Goal: Task Accomplishment & Management: Use online tool/utility

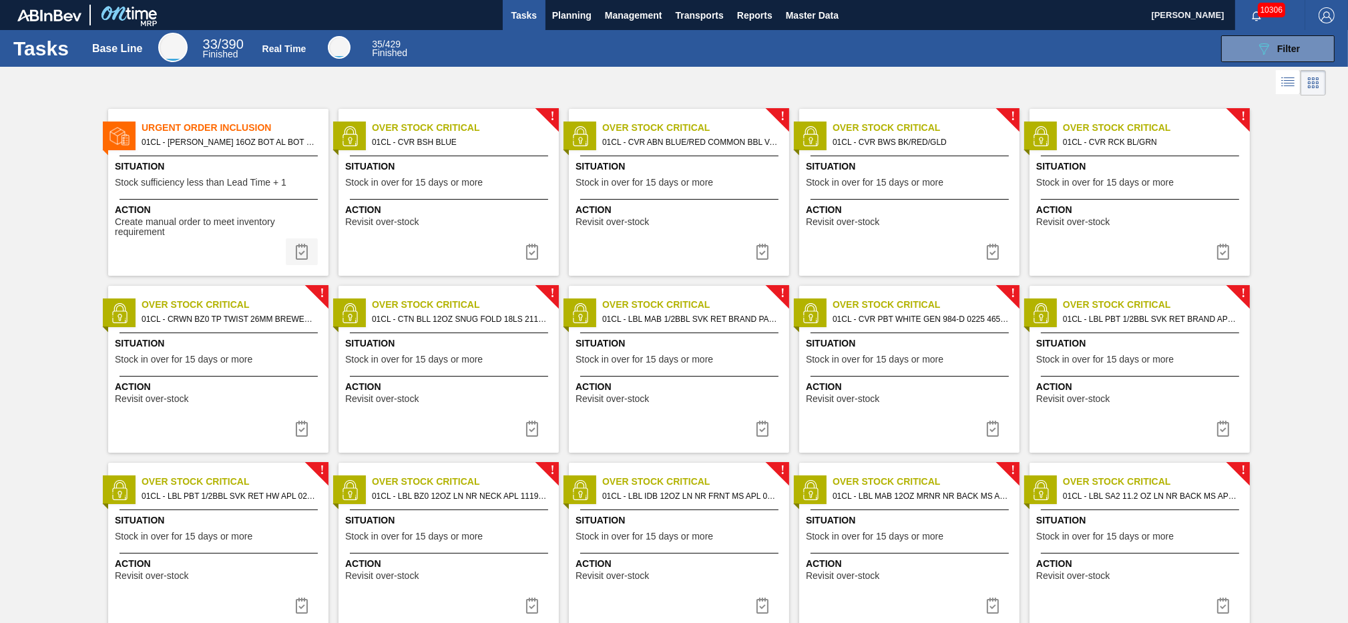
click at [301, 260] on img at bounding box center [302, 252] width 16 height 16
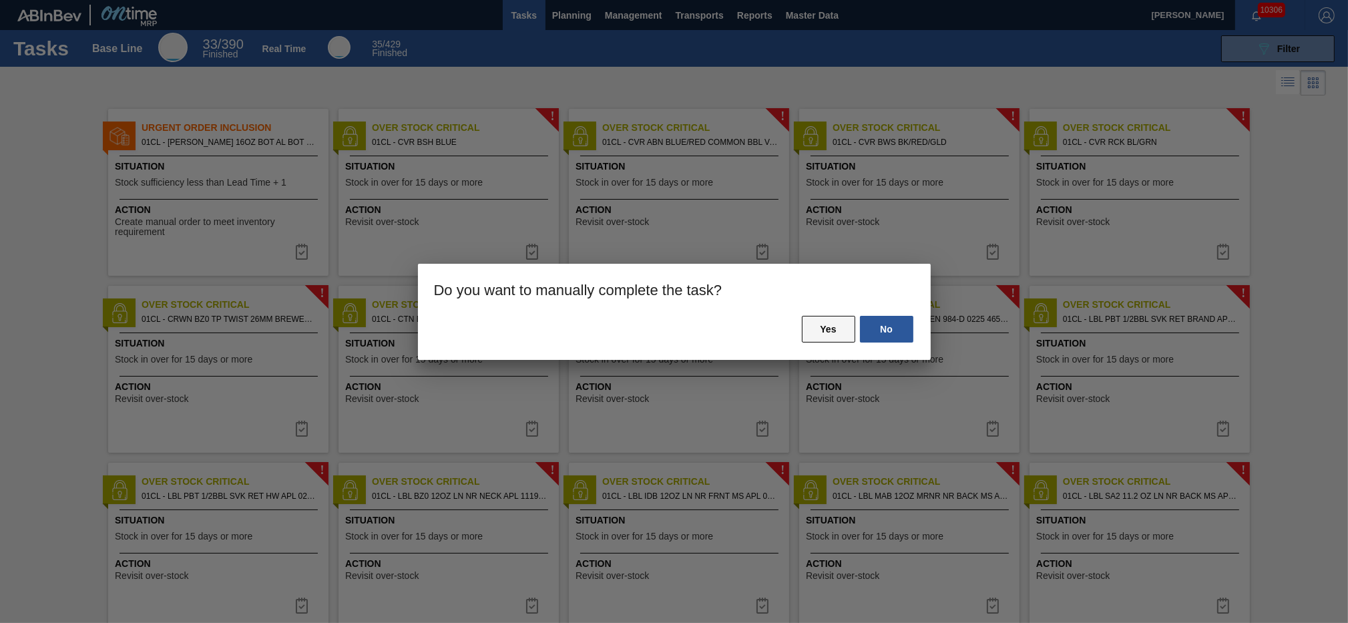
click at [819, 328] on button "Yes" at bounding box center [828, 329] width 53 height 27
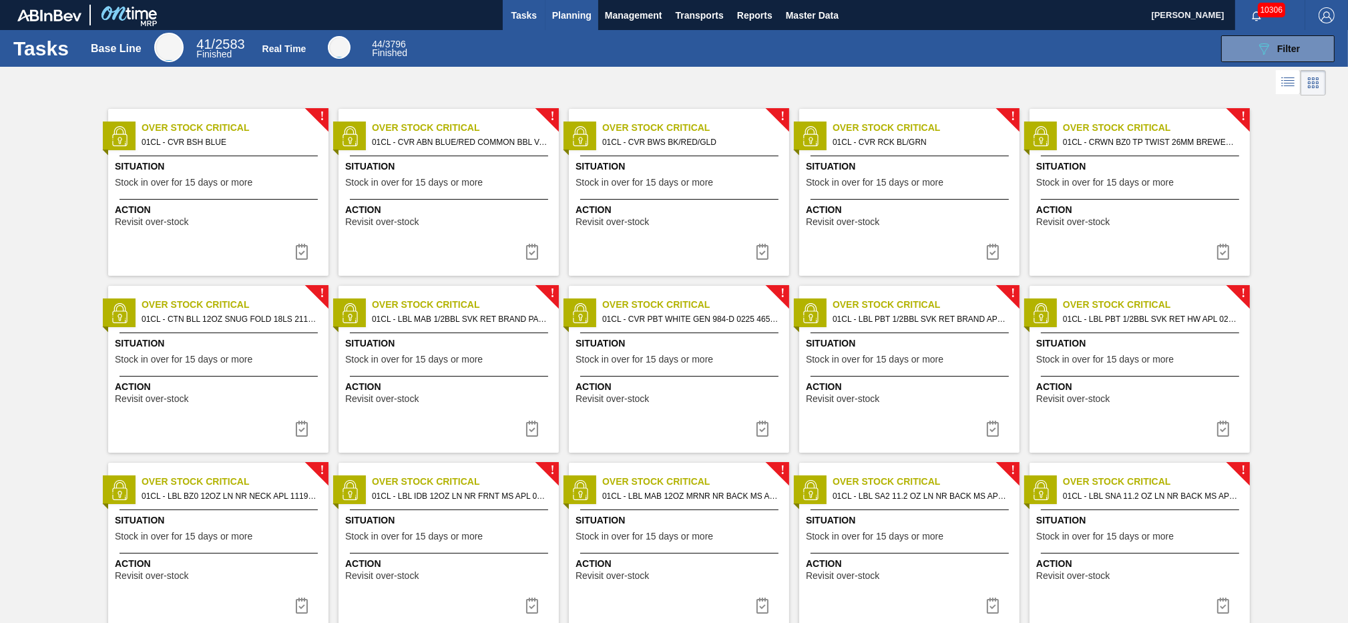
click at [585, 14] on span "Planning" at bounding box center [571, 15] width 39 height 16
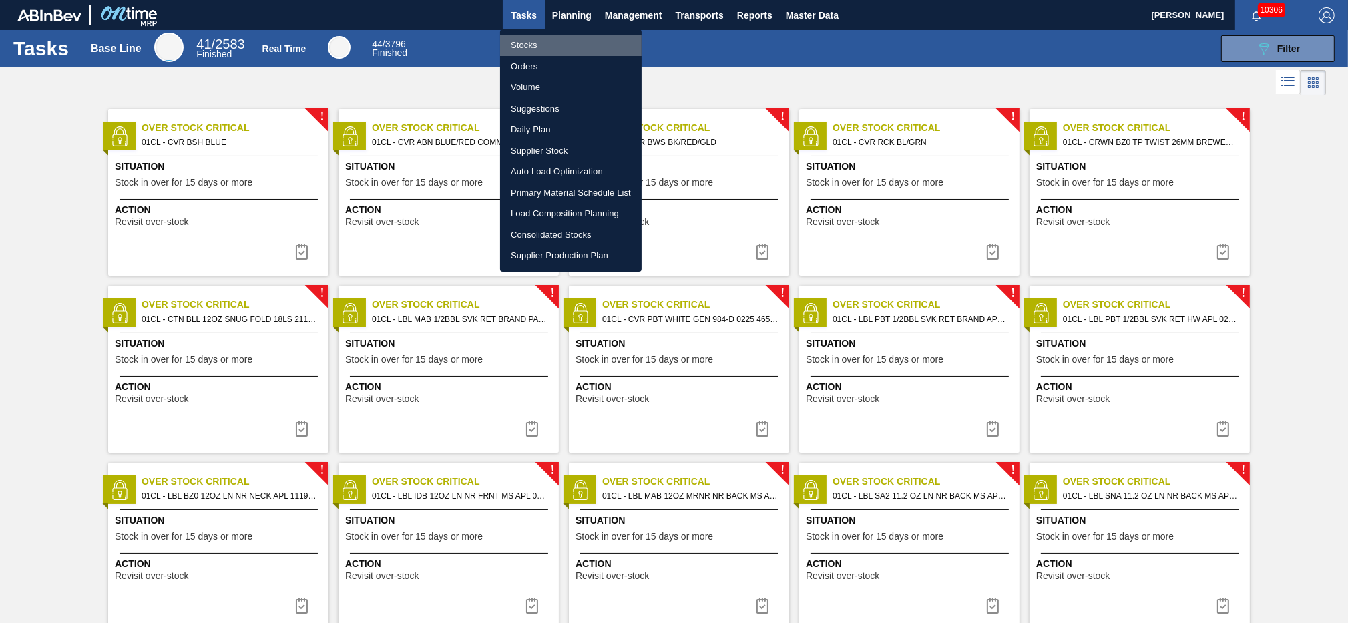
click at [548, 51] on li "Stocks" at bounding box center [571, 45] width 142 height 21
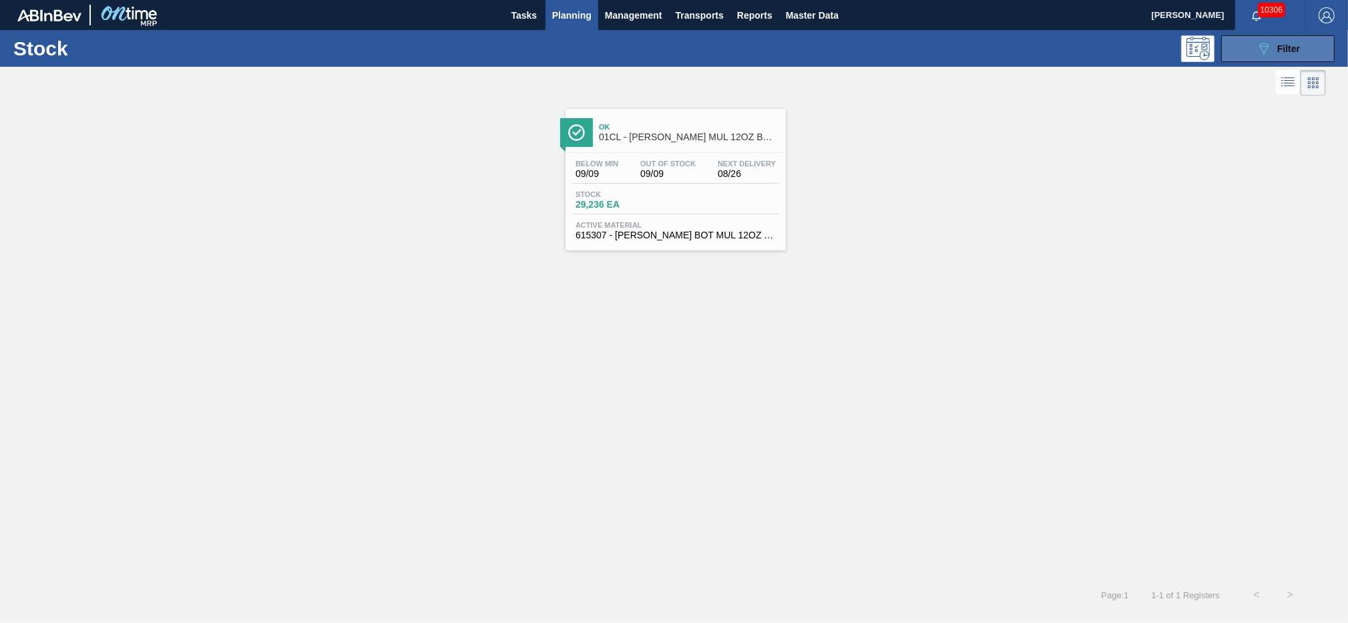
click at [1274, 56] on div "089F7B8B-B2A5-4AFE-B5C0-19BA573D28AC Filter" at bounding box center [1278, 49] width 44 height 16
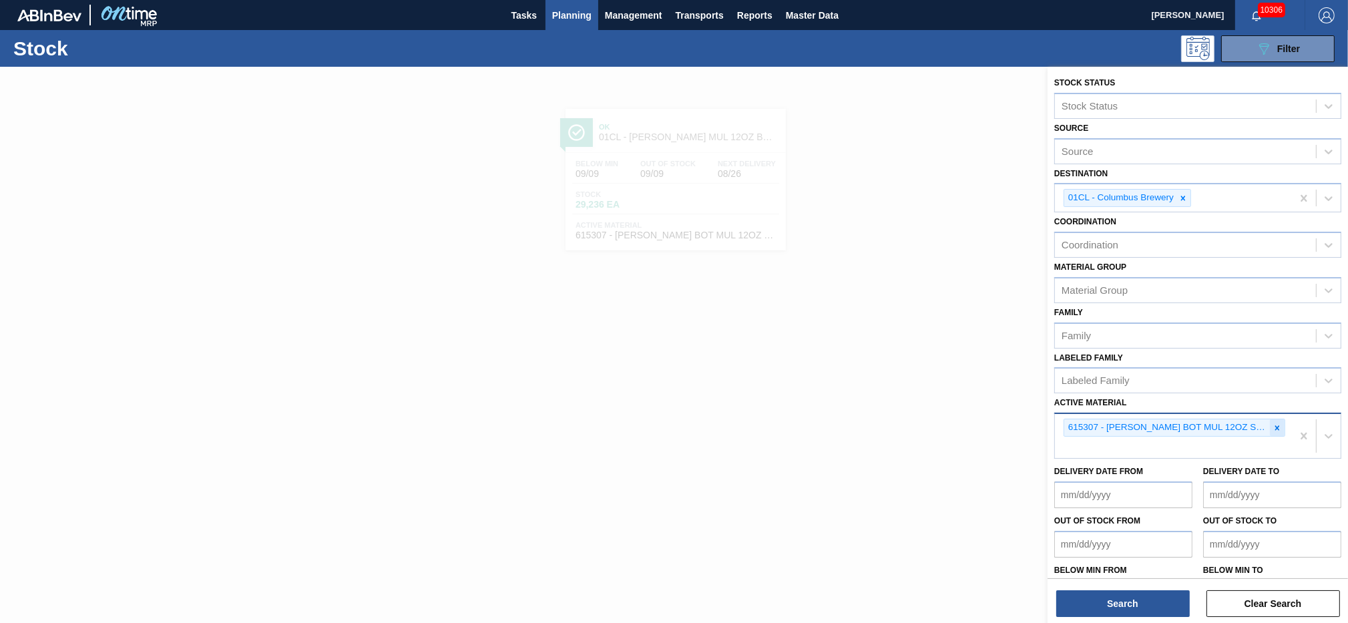
click at [1279, 423] on icon at bounding box center [1276, 427] width 9 height 9
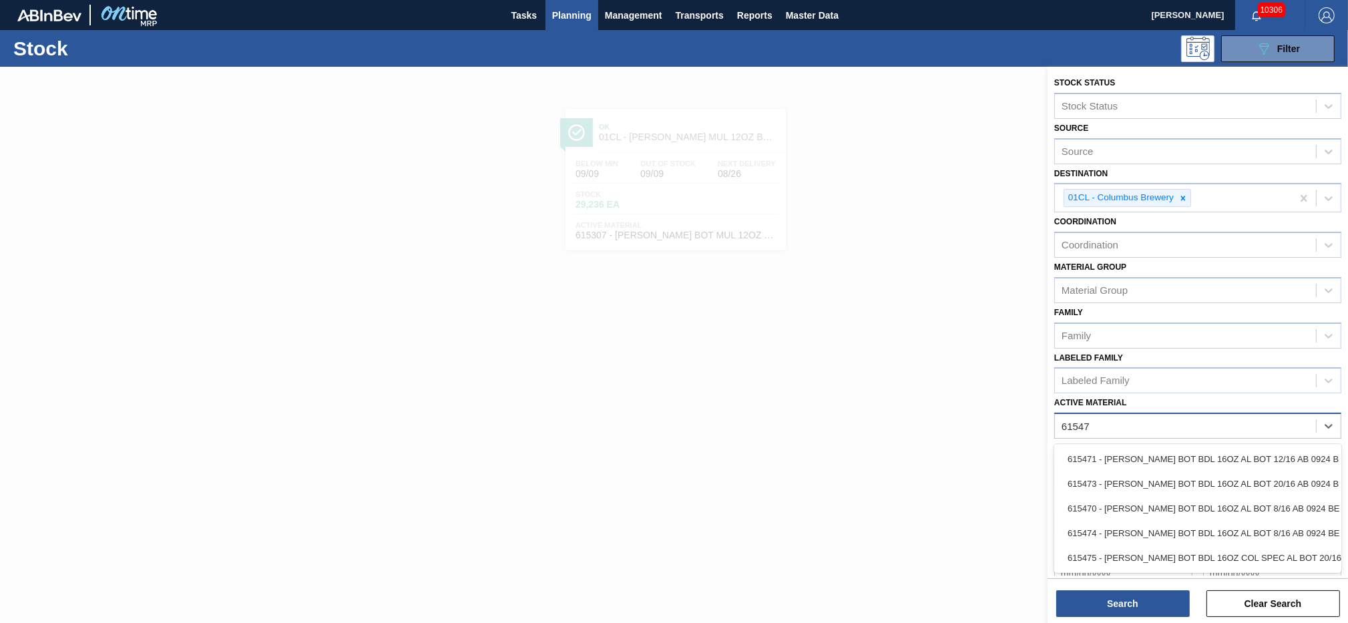
type Material "615475"
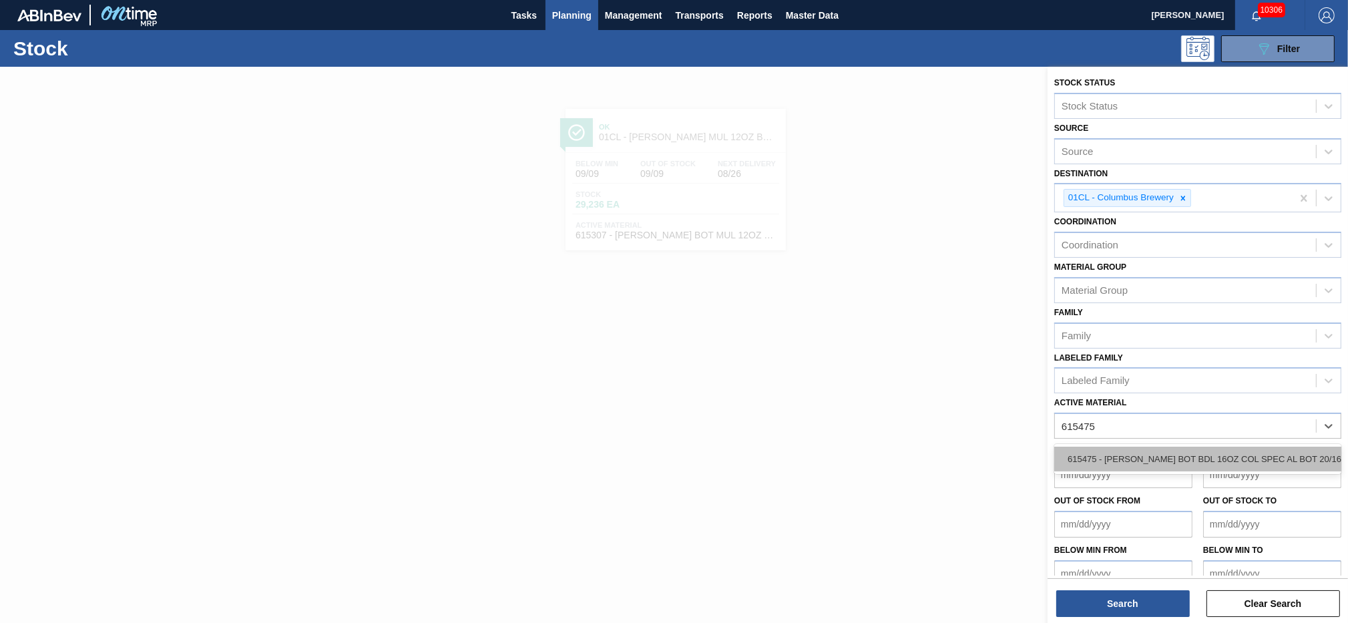
click at [1132, 455] on div "615475 - [PERSON_NAME] BOT BDL 16OZ COL SPEC AL BOT 20/16" at bounding box center [1197, 459] width 287 height 25
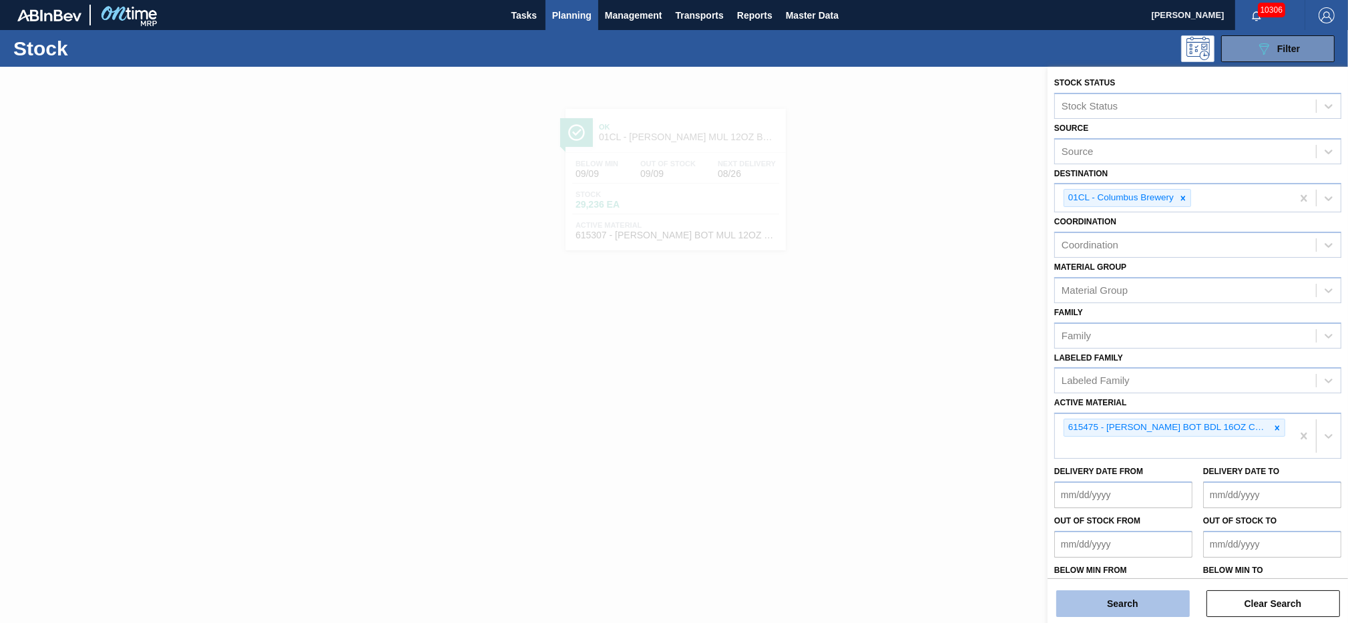
click at [1112, 597] on button "Search" at bounding box center [1123, 603] width 134 height 27
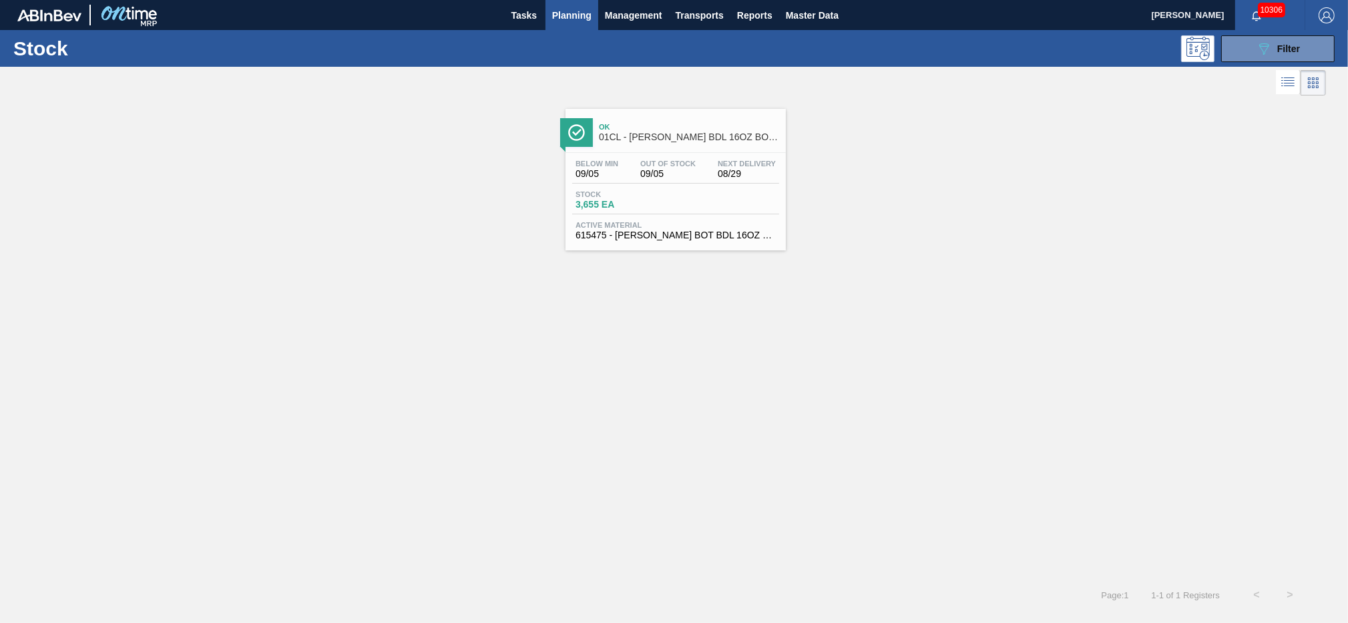
click at [644, 204] on span "3,655 EA" at bounding box center [621, 205] width 93 height 10
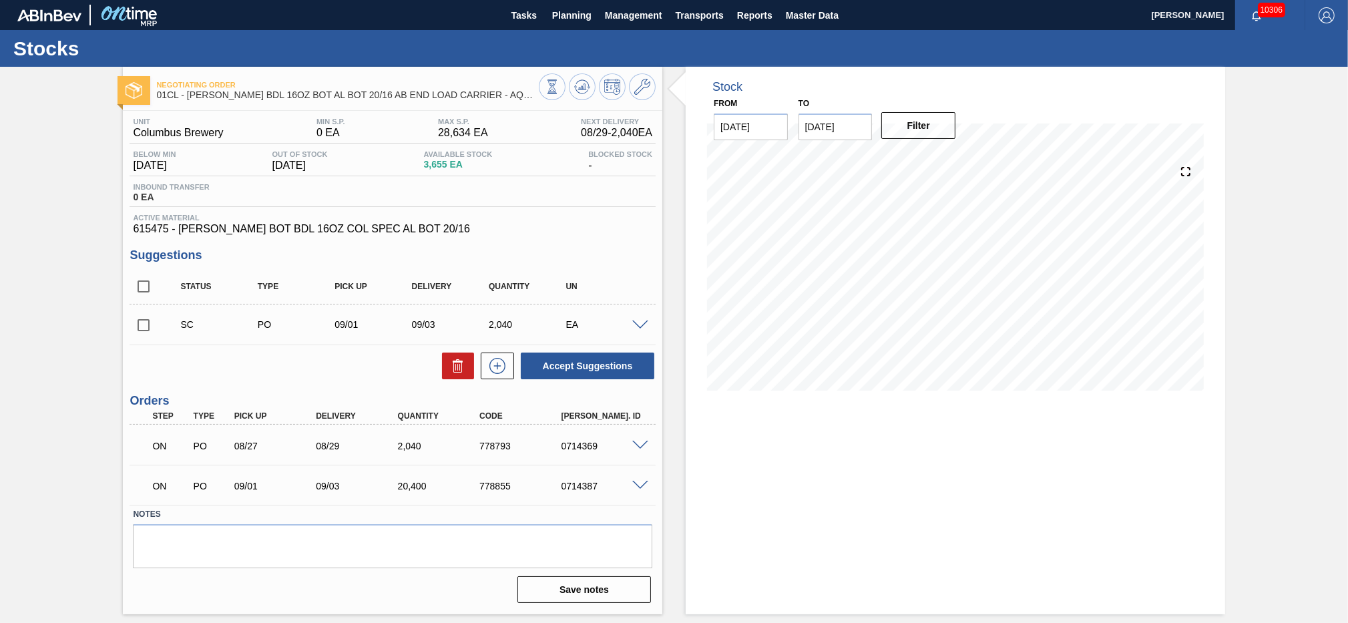
click at [644, 328] on span at bounding box center [640, 325] width 16 height 10
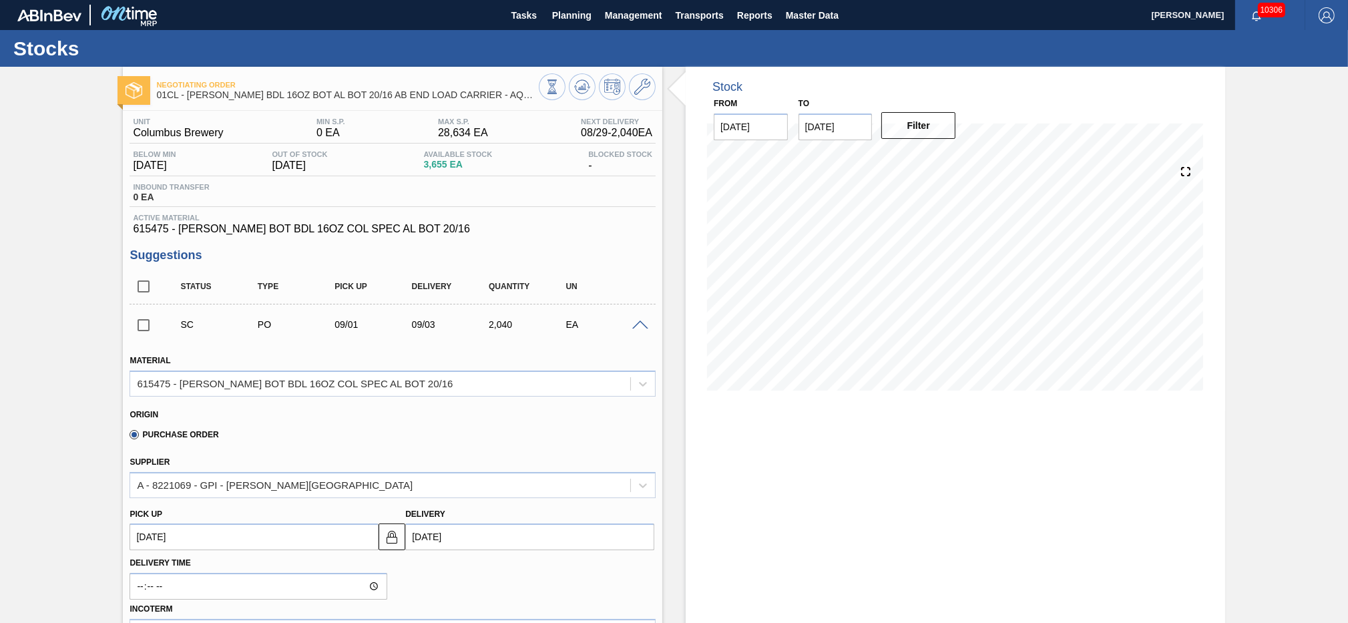
scroll to position [93, 0]
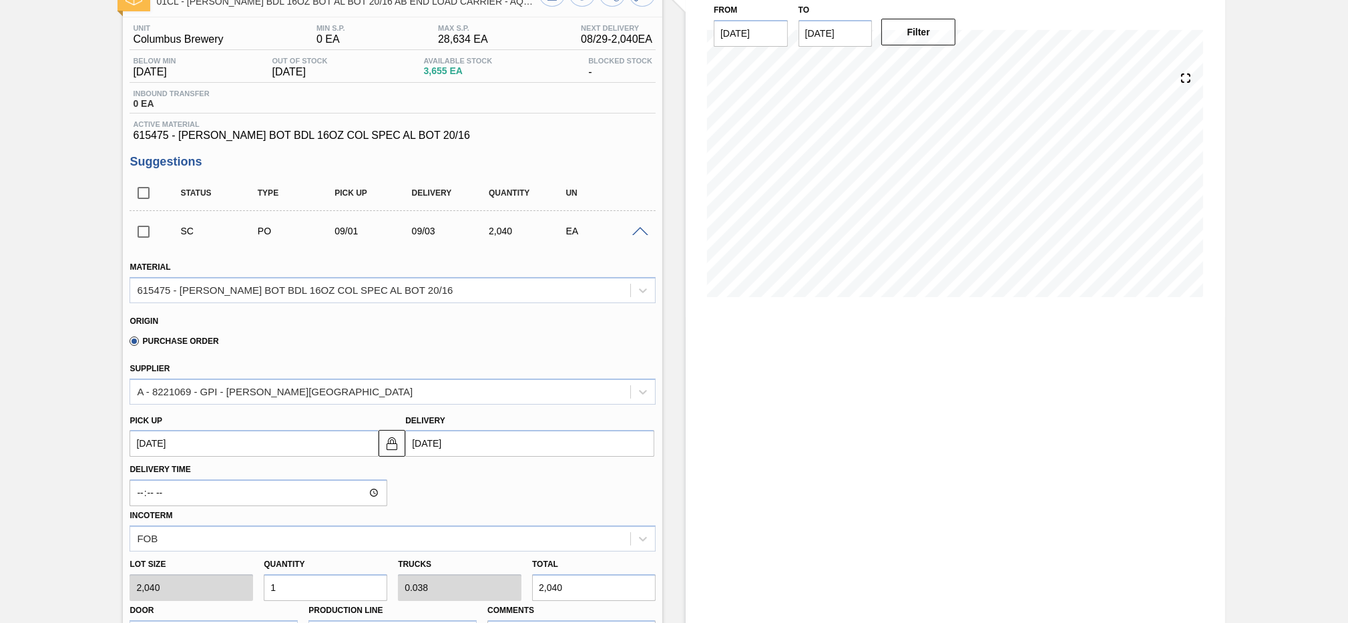
click at [344, 575] on input "1" at bounding box center [326, 587] width 124 height 27
type input "0"
type input "2"
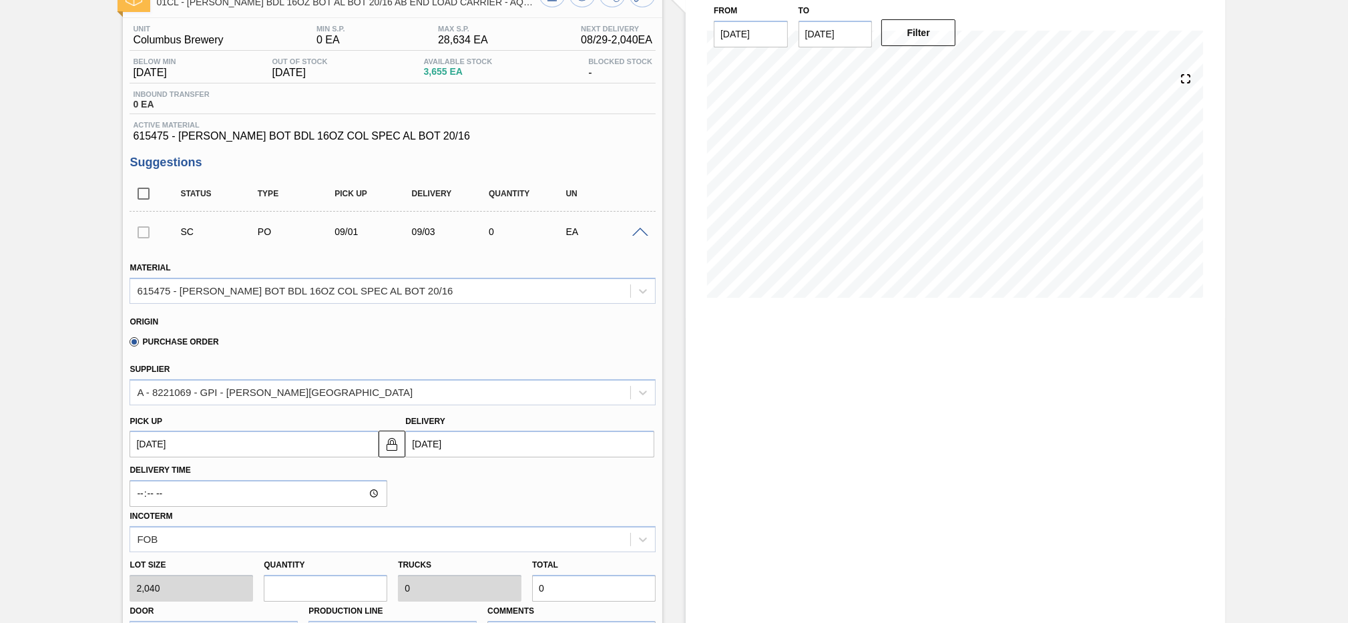
type input "0.077"
type input "4,080"
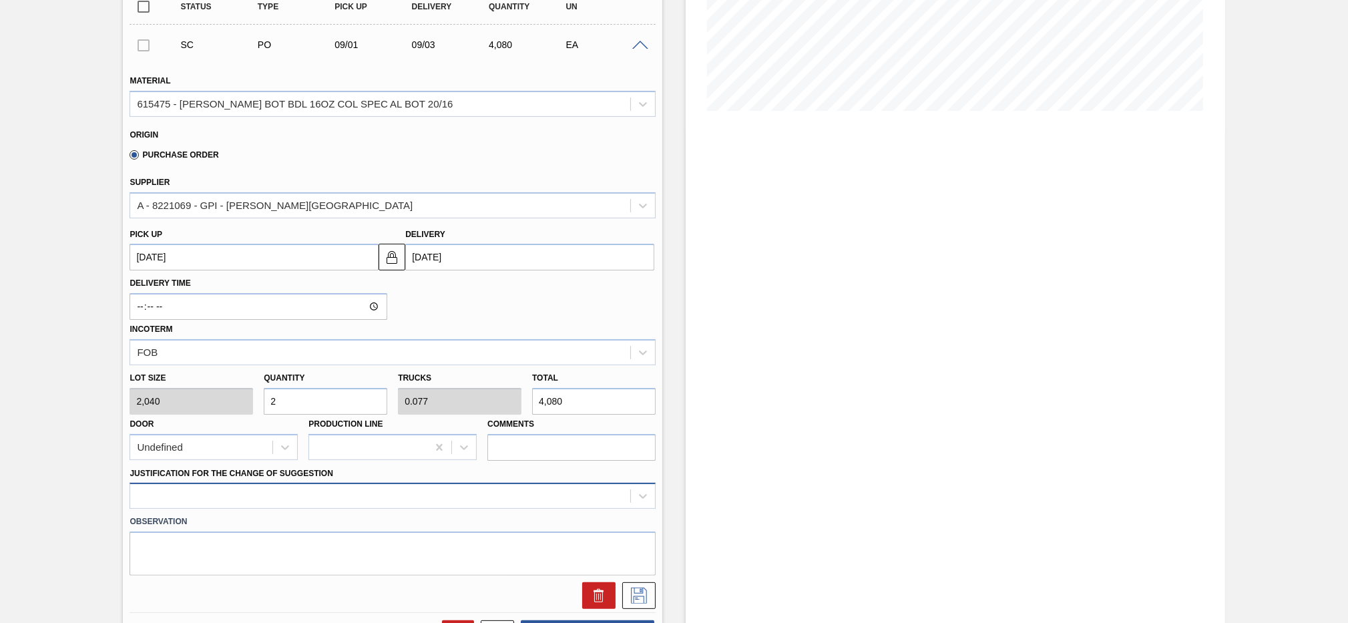
type input "2"
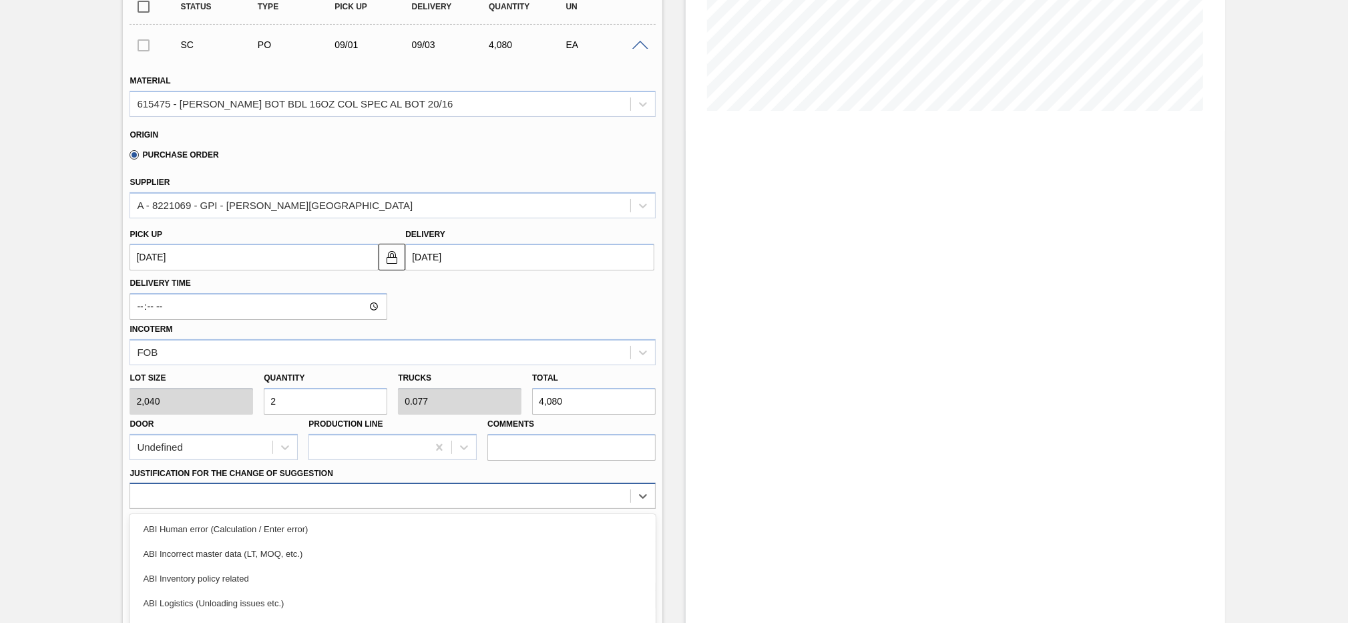
click at [504, 483] on div "option ABI Inventory policy related focused, 3 of 18. 18 results available. Use…" at bounding box center [393, 496] width 526 height 26
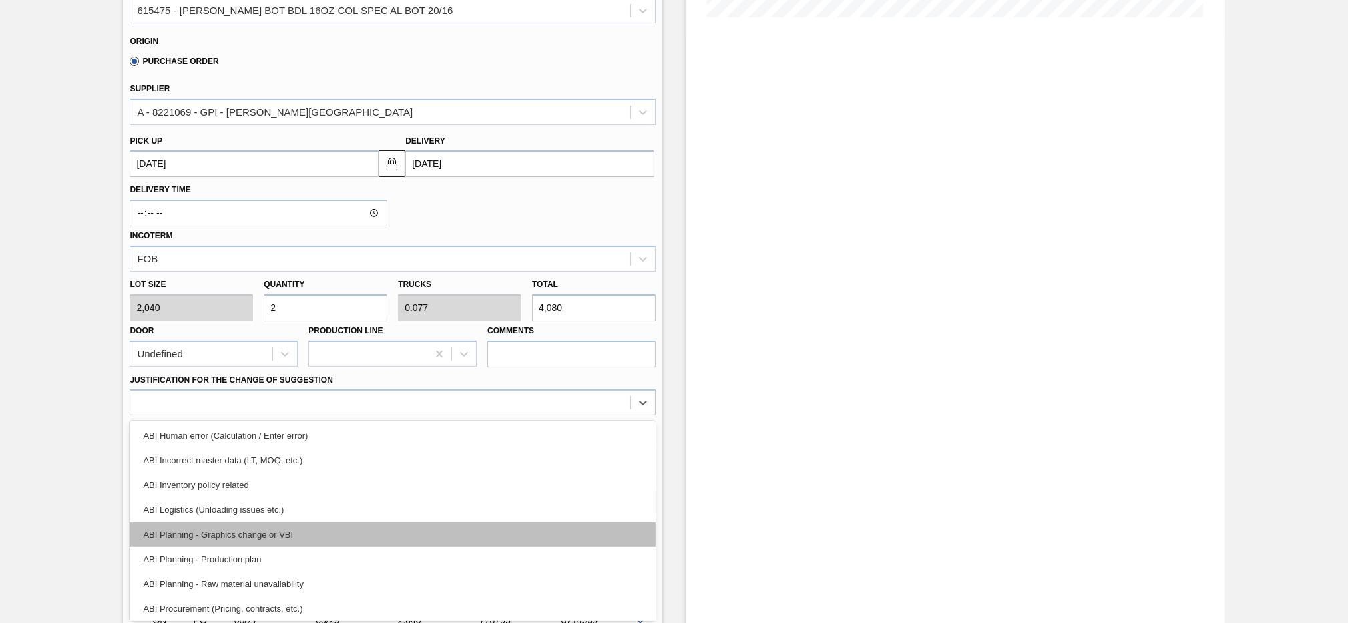
click at [361, 522] on div "ABI Planning - Graphics change or VBI" at bounding box center [393, 534] width 526 height 25
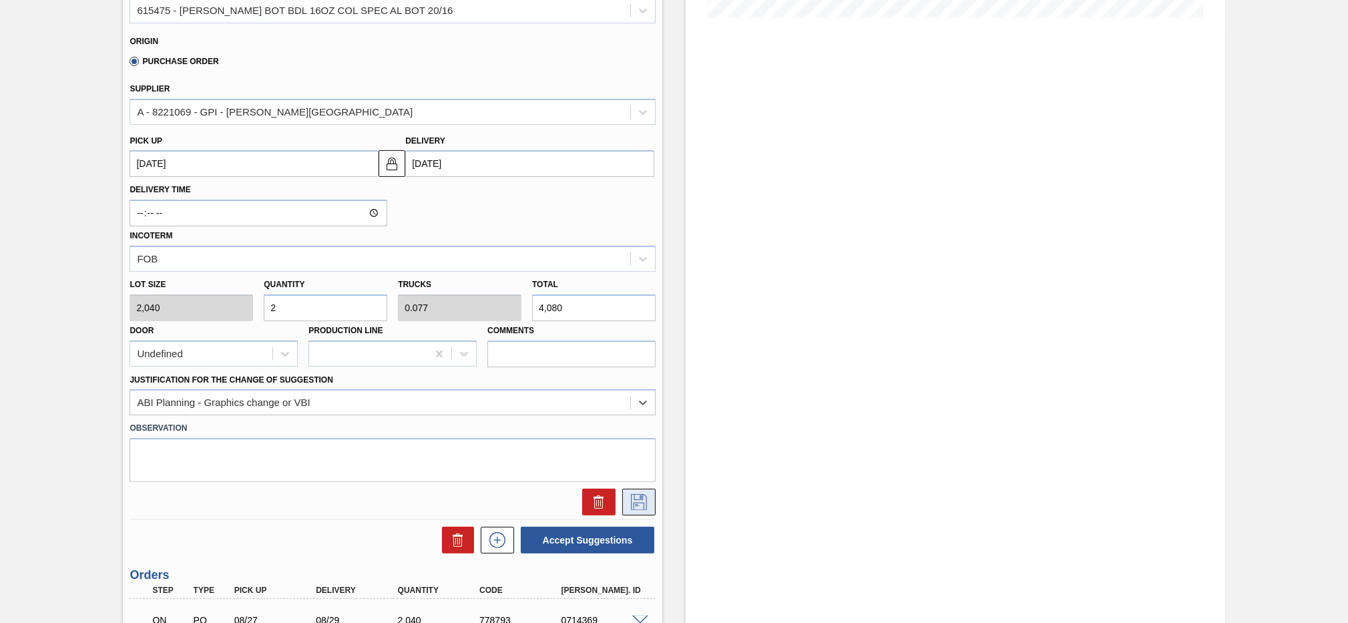
click at [639, 501] on icon at bounding box center [638, 502] width 21 height 16
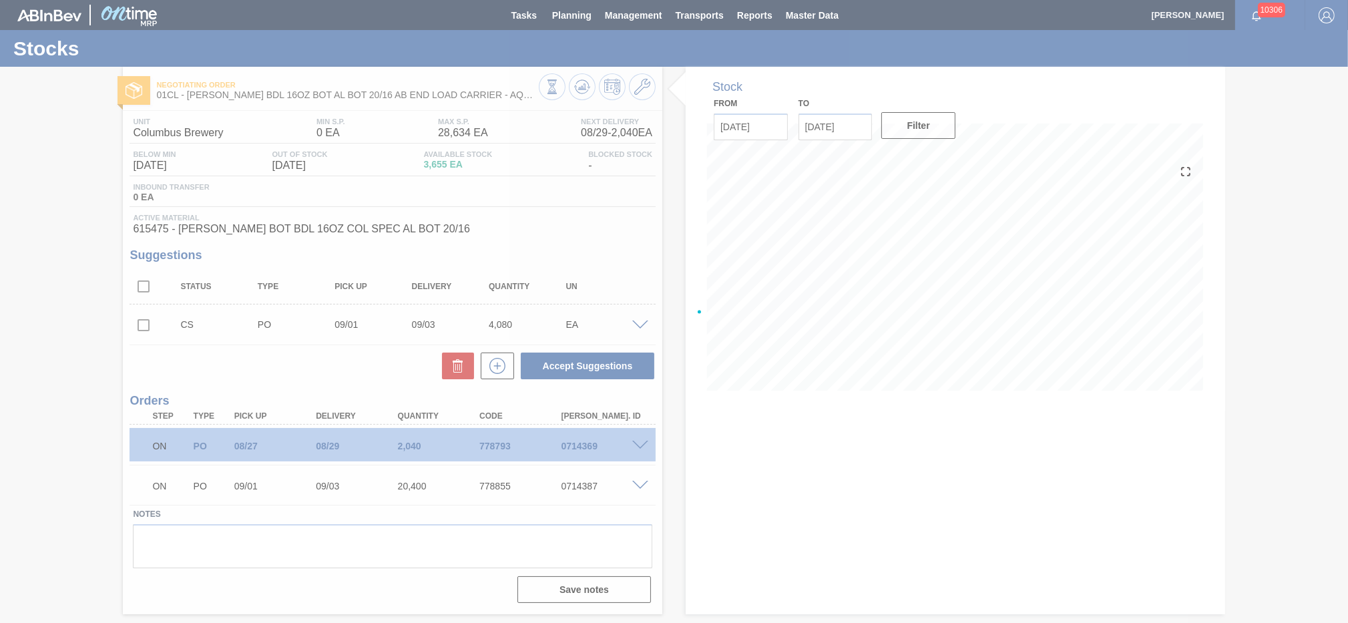
scroll to position [0, 0]
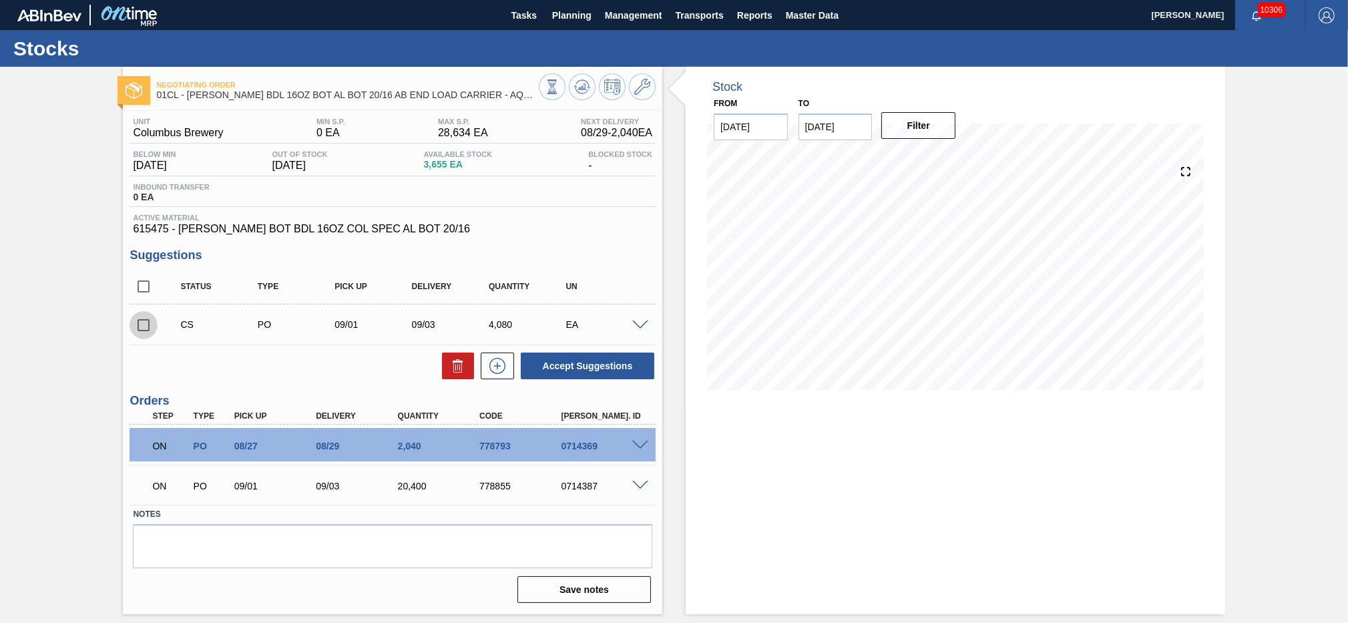
click at [144, 315] on input "checkbox" at bounding box center [144, 325] width 28 height 28
click at [543, 357] on button "Accept Suggestions" at bounding box center [588, 365] width 134 height 27
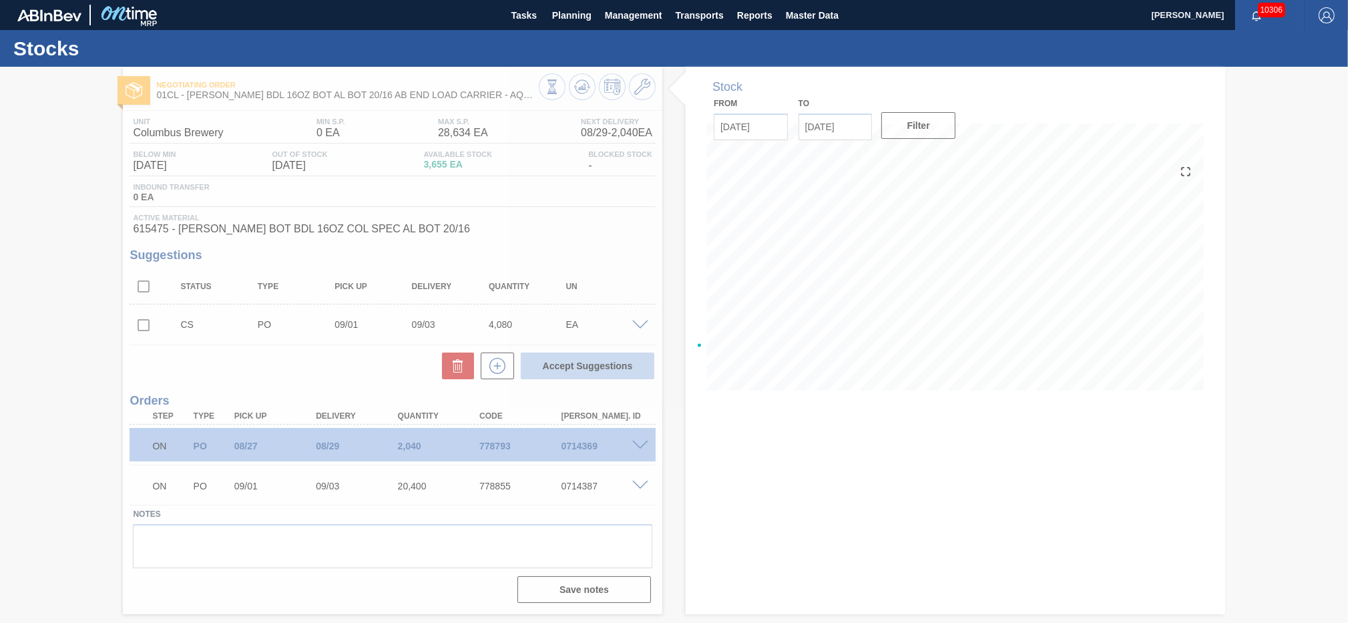
checkbox input "false"
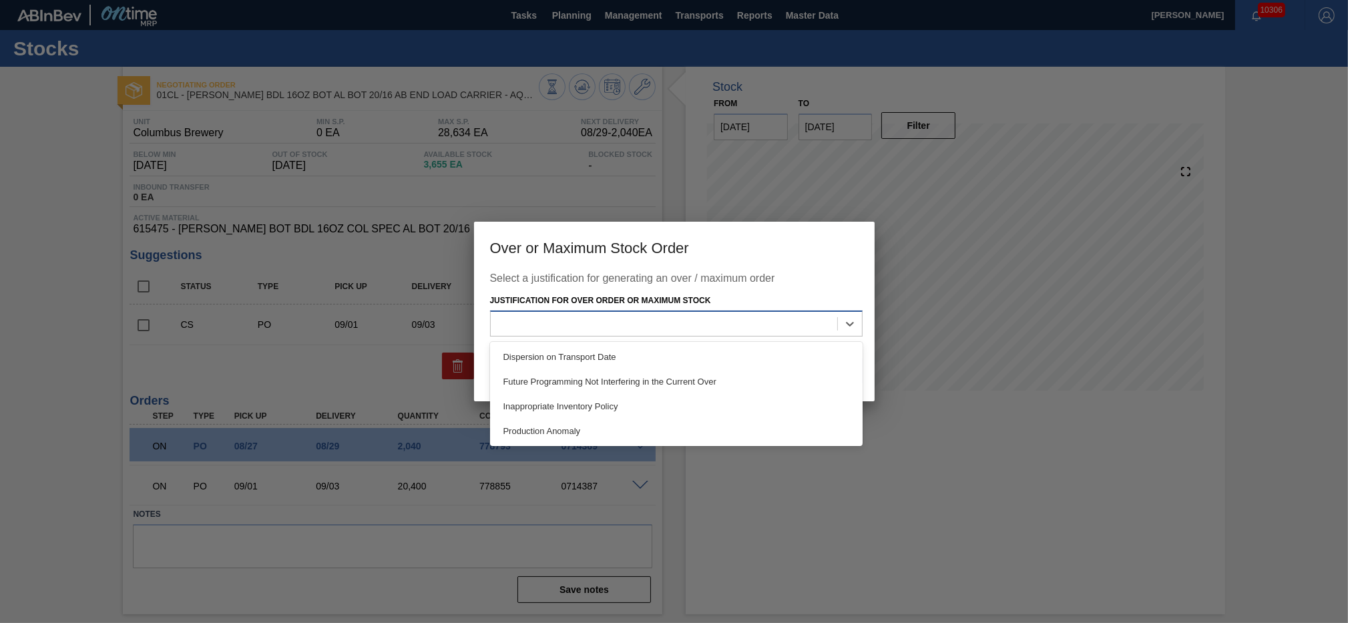
click at [812, 324] on div at bounding box center [664, 323] width 346 height 19
click at [717, 387] on div "Future Programming Not Interfering in the Current Over" at bounding box center [676, 381] width 373 height 25
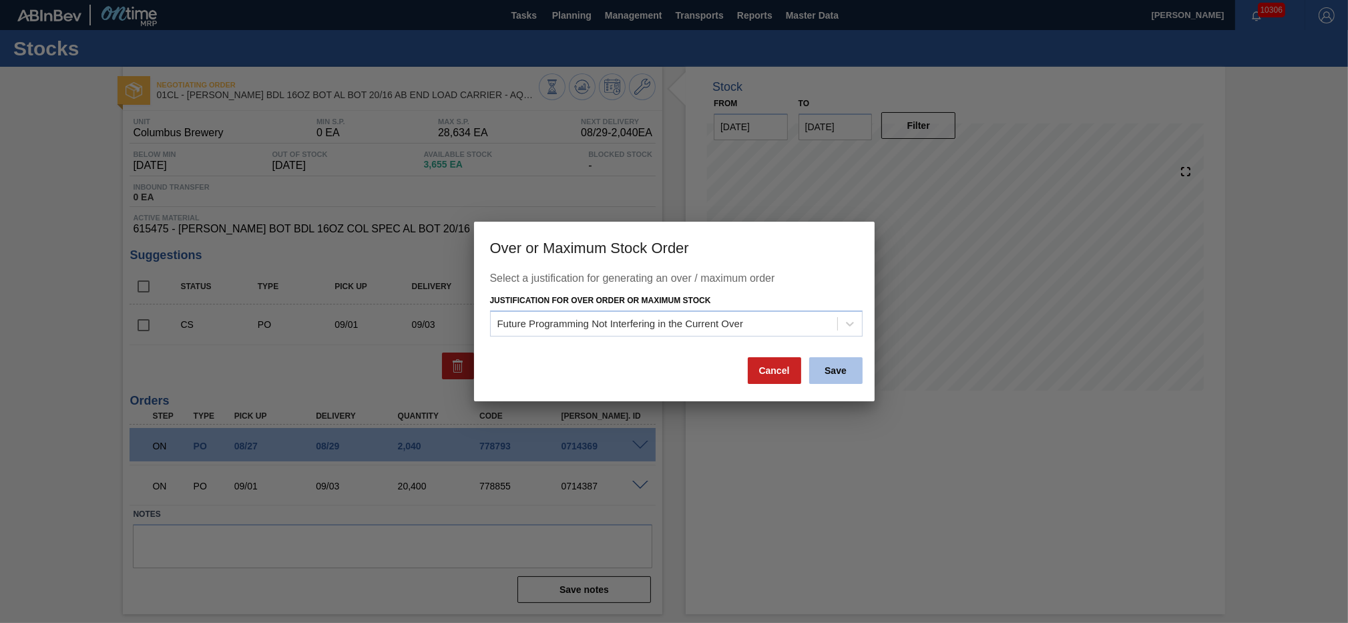
click at [836, 374] on button "Save" at bounding box center [835, 370] width 53 height 27
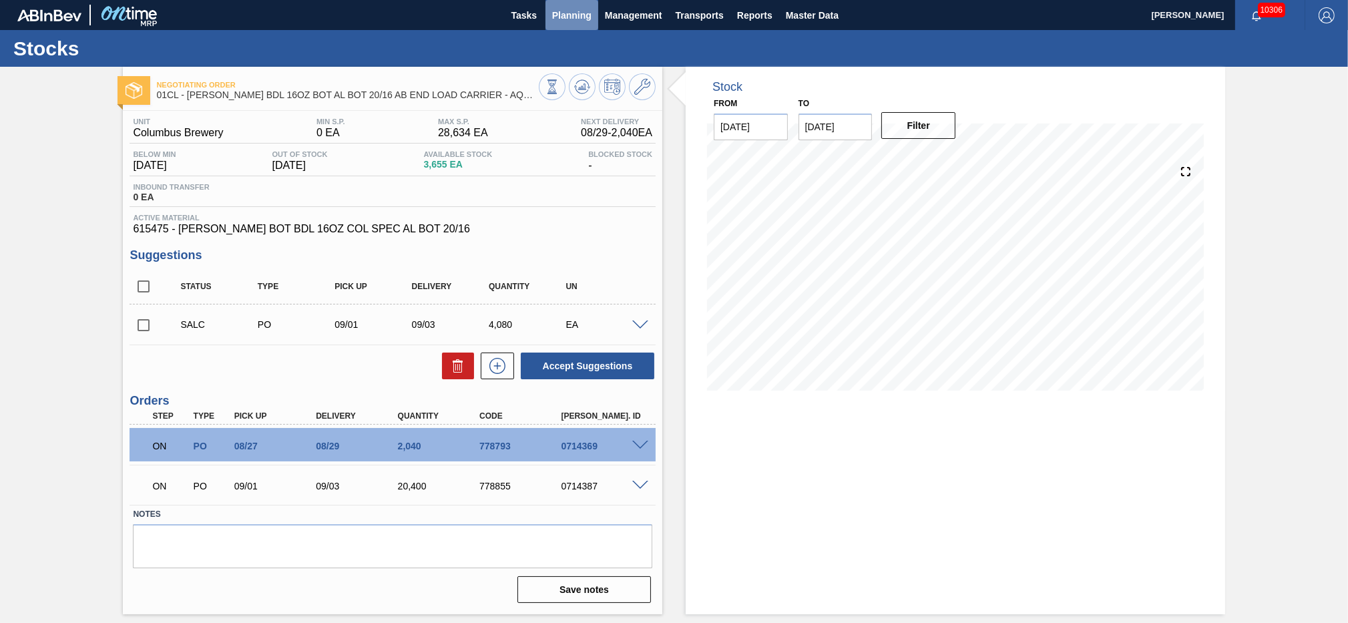
click at [557, 22] on span "Planning" at bounding box center [571, 15] width 39 height 16
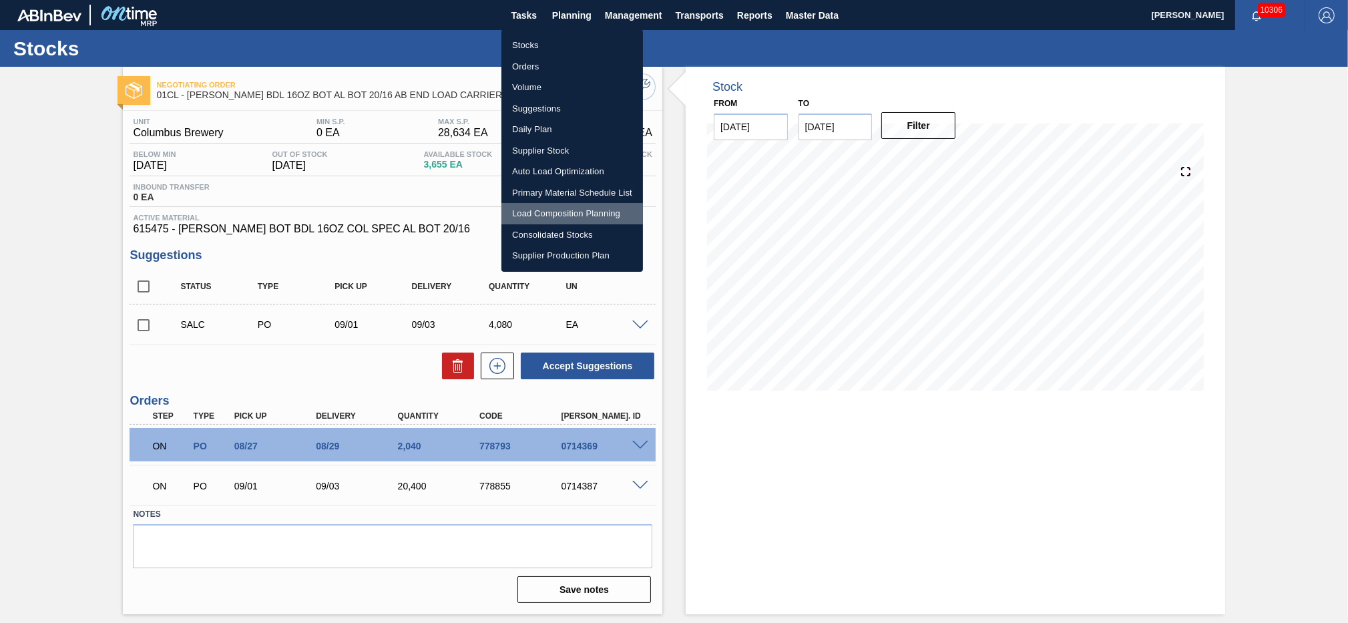
click at [543, 210] on li "Load Composition Planning" at bounding box center [572, 213] width 142 height 21
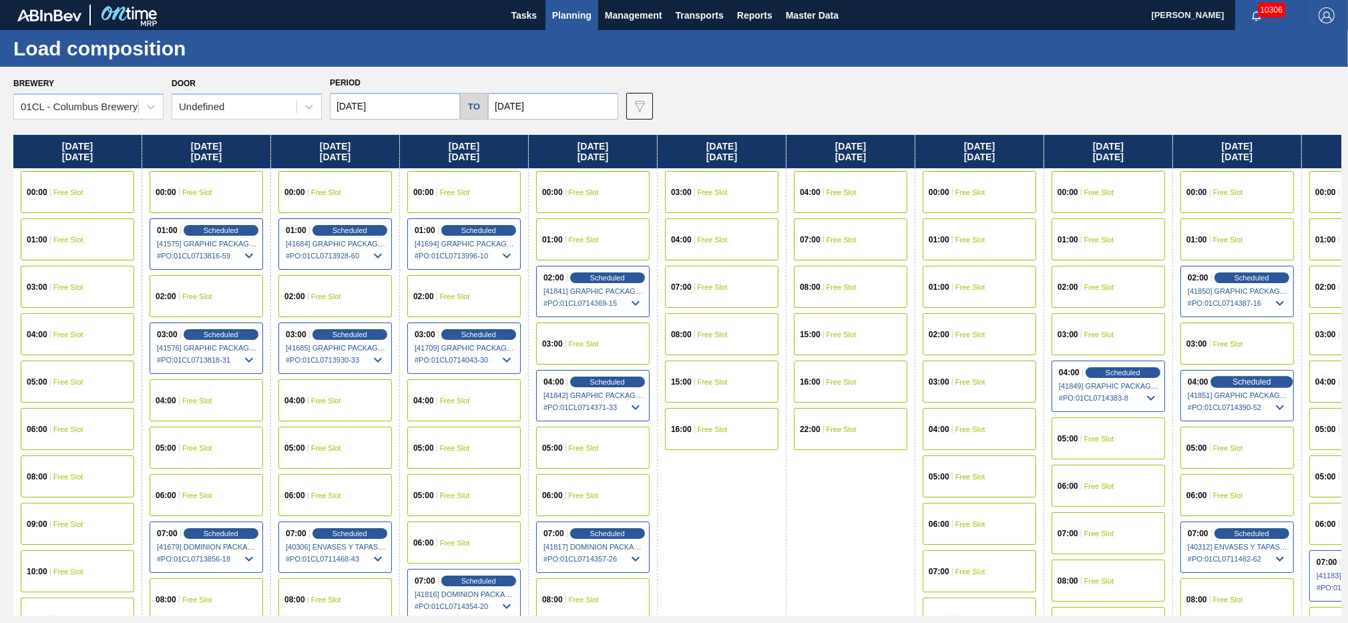
click at [1246, 377] on span "Scheduled" at bounding box center [1251, 381] width 38 height 9
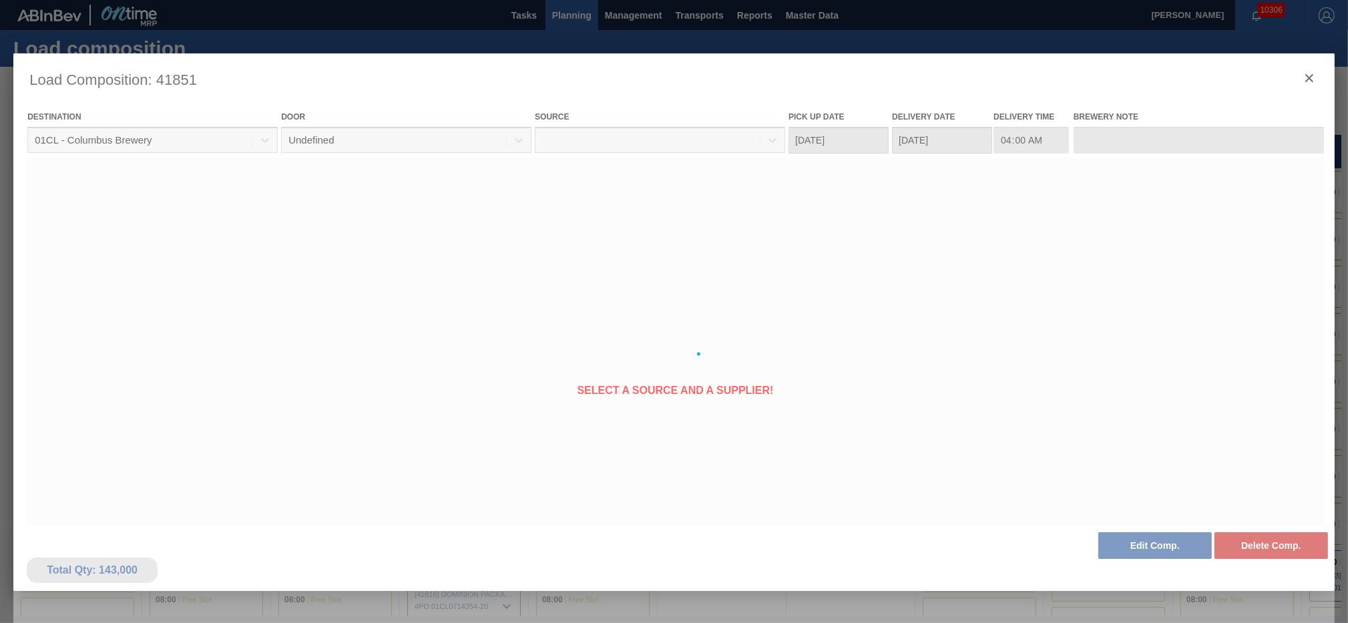
type Date "[DATE]"
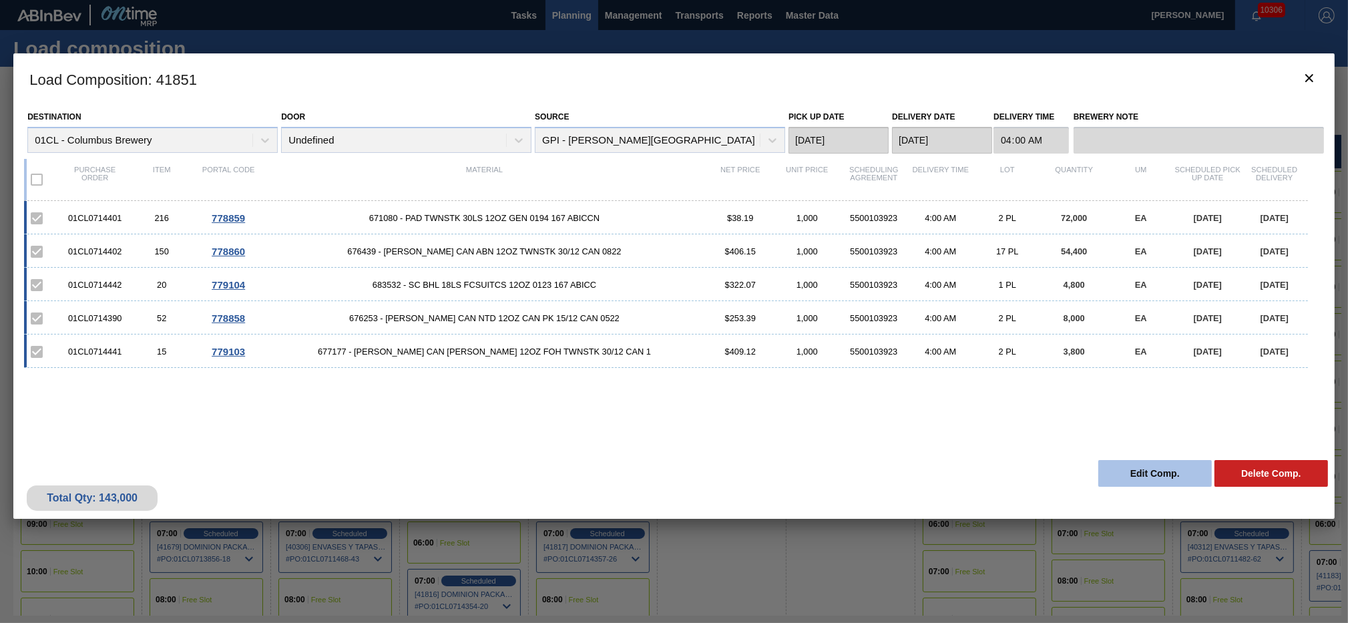
click at [1128, 481] on button "Edit Comp." at bounding box center [1154, 473] width 113 height 27
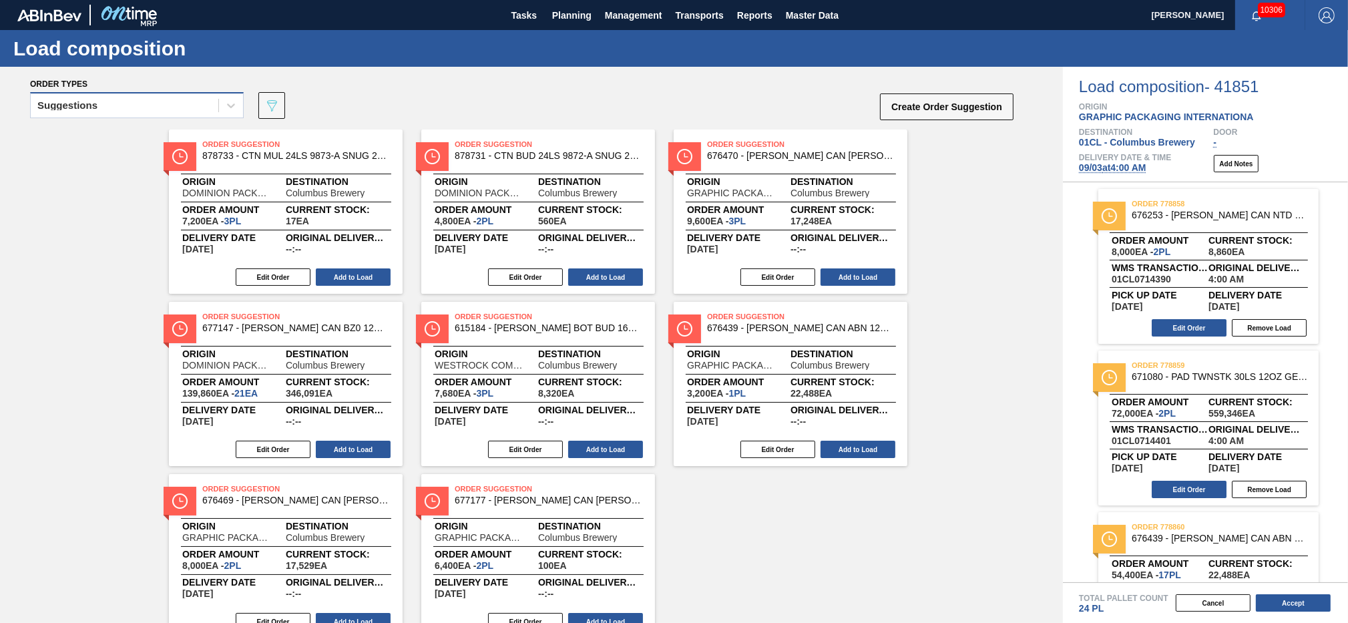
click at [136, 104] on div "Suggestions" at bounding box center [125, 105] width 188 height 19
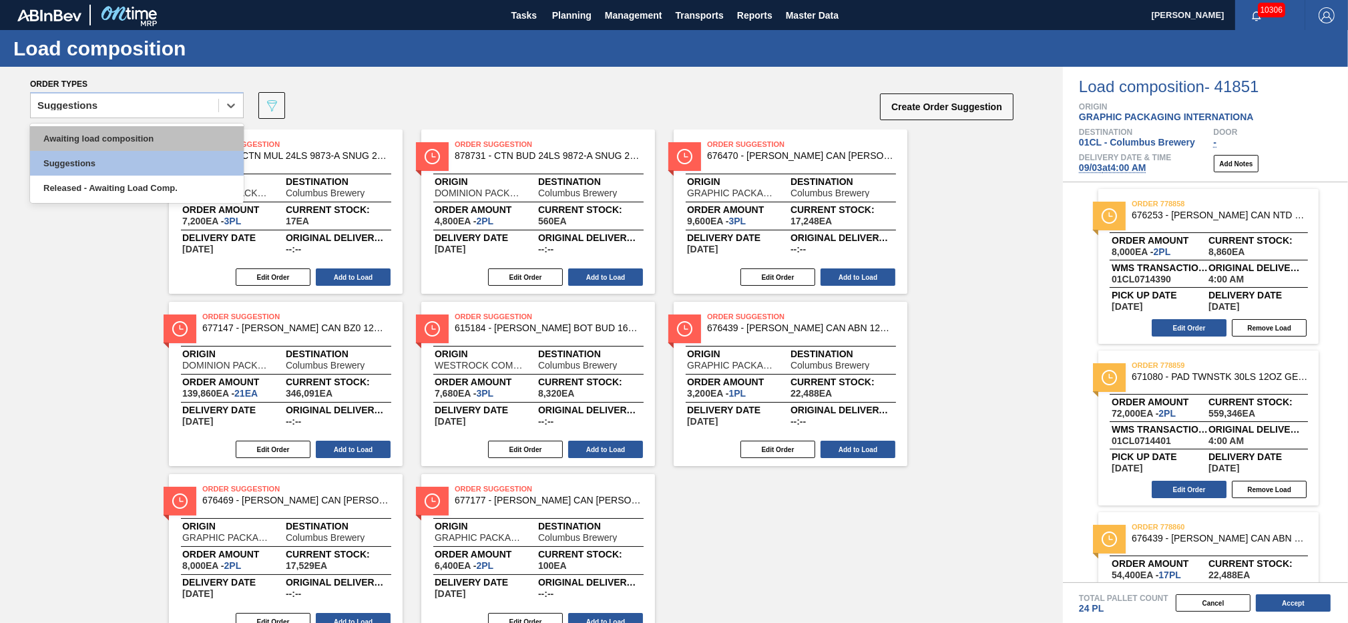
click at [114, 138] on div "Awaiting load composition" at bounding box center [137, 138] width 214 height 25
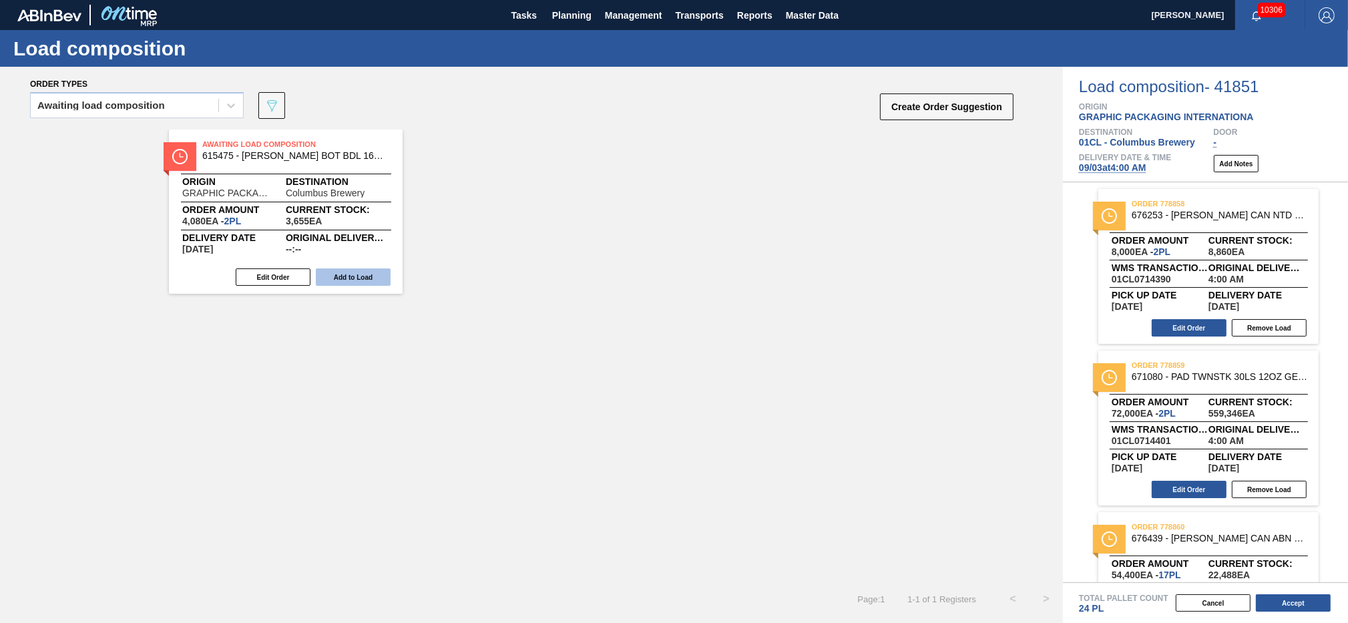
click at [345, 275] on button "Add to Load" at bounding box center [353, 276] width 75 height 17
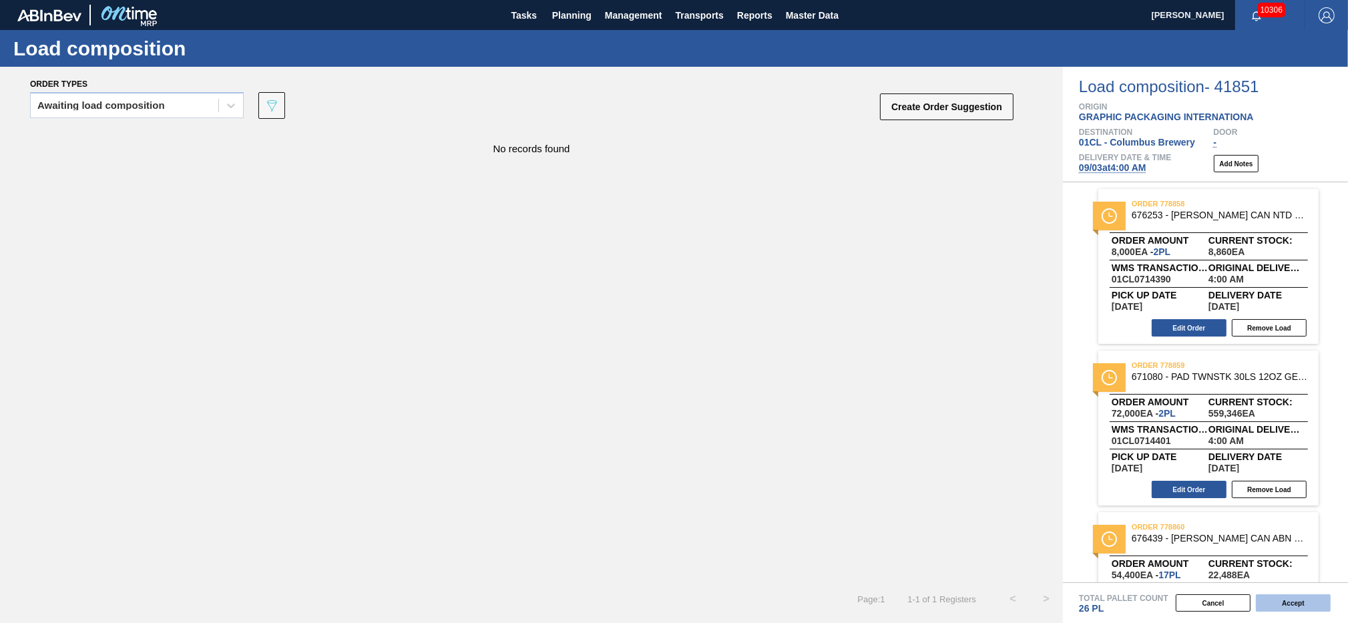
click at [1286, 608] on button "Accept" at bounding box center [1293, 602] width 75 height 17
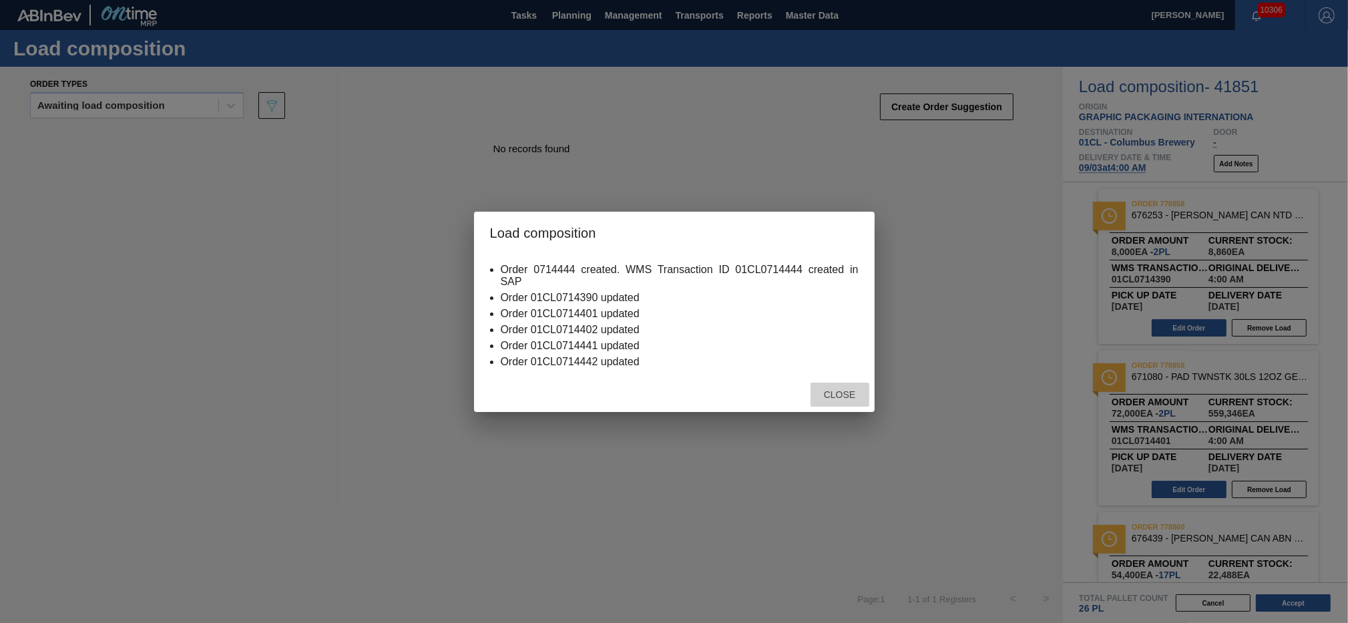
click at [832, 399] on span "Close" at bounding box center [839, 394] width 53 height 11
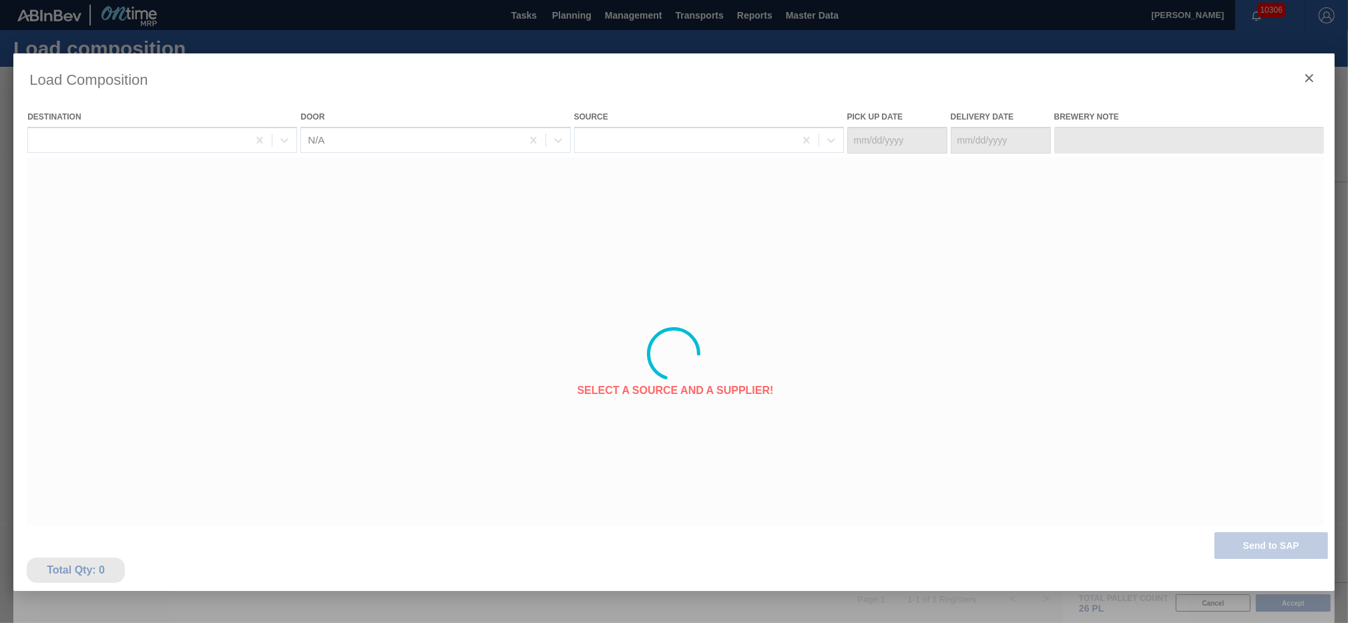
type Date "[DATE]"
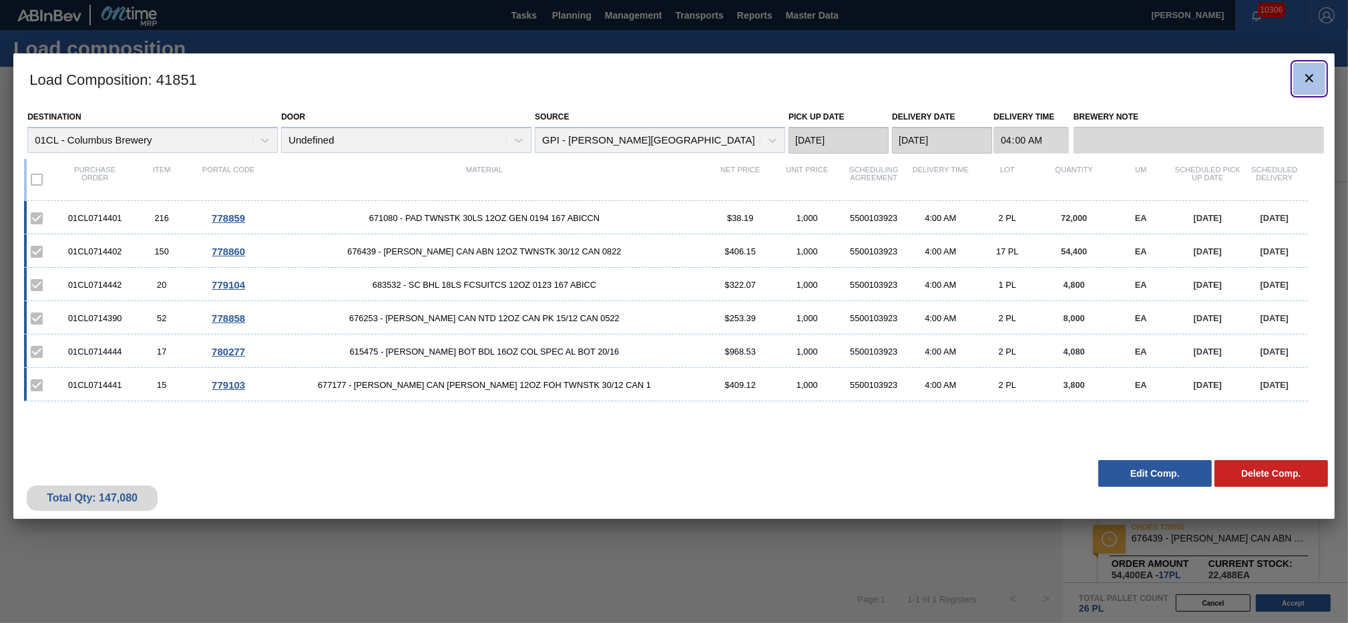
click at [1304, 80] on icon "botão de ícone" at bounding box center [1309, 78] width 16 height 16
